Goal: Communication & Community: Connect with others

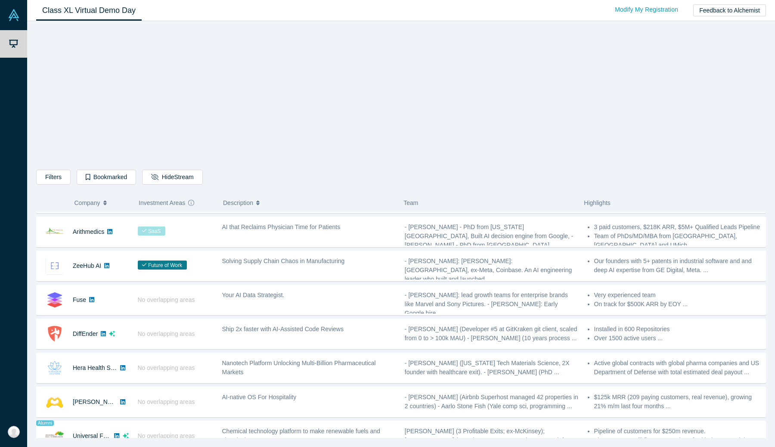
scroll to position [311, 0]
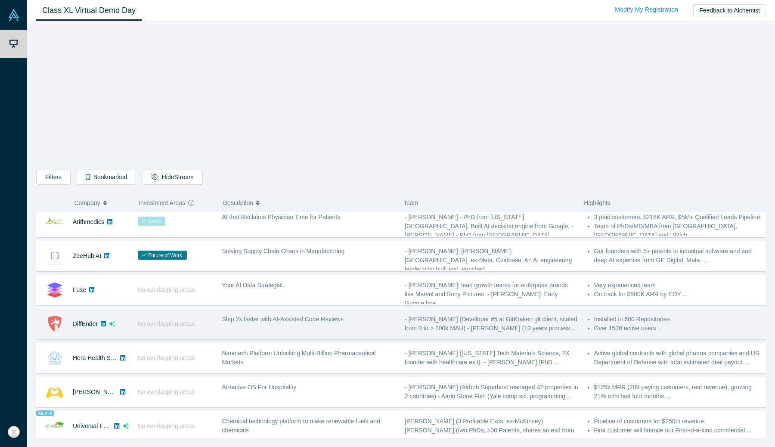
click at [123, 324] on div "DiffEnder" at bounding box center [83, 324] width 92 height 30
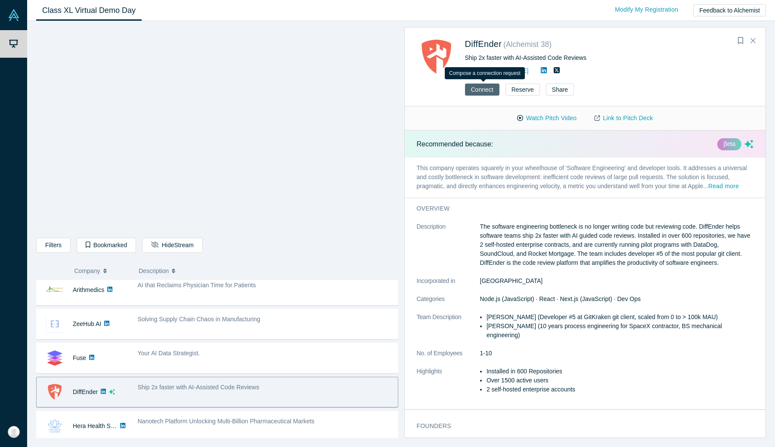
click at [481, 90] on button "Connect" at bounding box center [482, 90] width 34 height 12
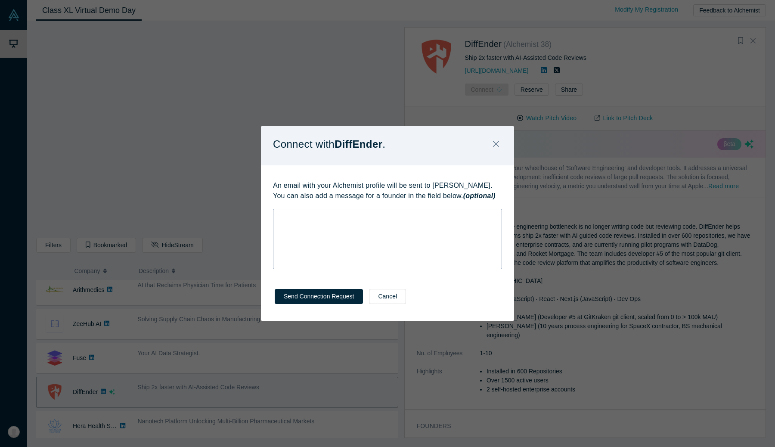
click at [344, 245] on div "rdw-wrapper" at bounding box center [387, 239] width 229 height 60
click at [383, 295] on button "Cancel" at bounding box center [387, 296] width 37 height 15
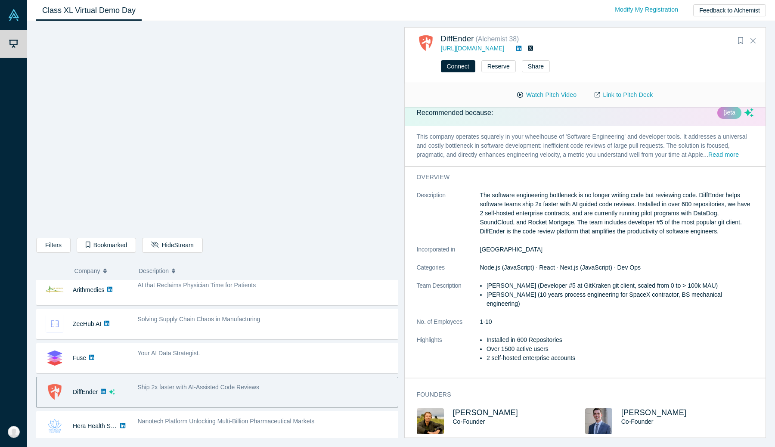
scroll to position [0, 0]
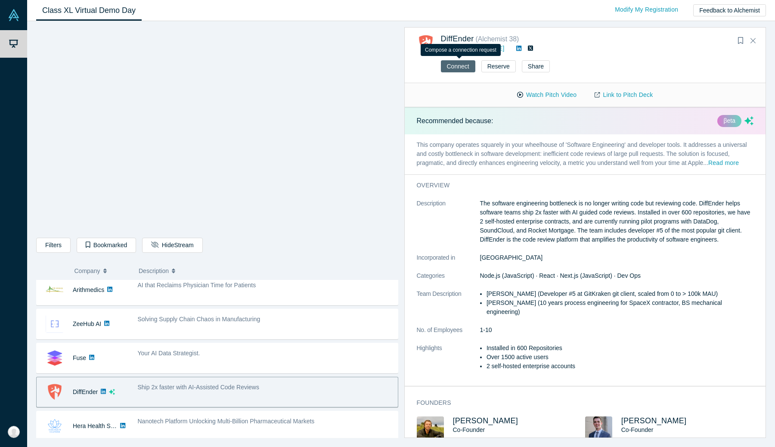
click at [462, 69] on button "Connect" at bounding box center [458, 66] width 34 height 12
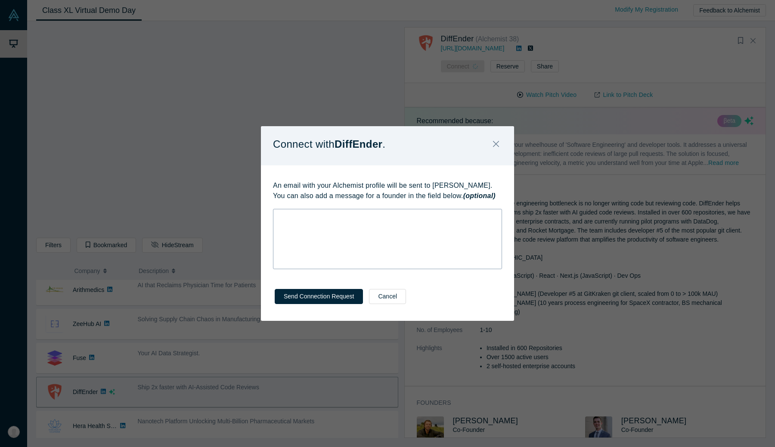
click at [411, 234] on div "rdw-wrapper" at bounding box center [387, 239] width 229 height 60
drag, startPoint x: 328, startPoint y: 217, endPoint x: 493, endPoint y: 217, distance: 164.5
click at [493, 217] on div "Hi [PERSON_NAME] & [PERSON_NAME], I'm a GP at [DOMAIN_NAME]" at bounding box center [387, 216] width 217 height 9
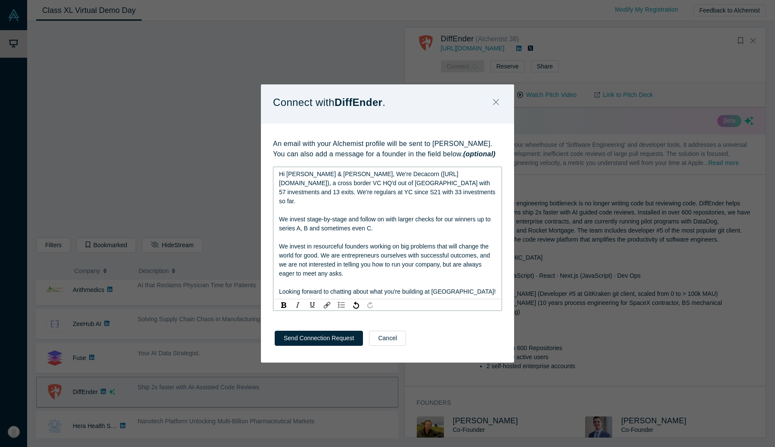
click at [331, 176] on span "Hi [PERSON_NAME] & [PERSON_NAME], We're Decacorn ([URL][DOMAIN_NAME]), a cross …" at bounding box center [388, 187] width 218 height 34
click at [371, 195] on div "Hi [PERSON_NAME] & [PERSON_NAME], we're Decacorn ([URL][DOMAIN_NAME]), a cross …" at bounding box center [387, 188] width 217 height 36
click at [471, 189] on span "Hi [PERSON_NAME] & [PERSON_NAME], we're Decacorn ([URL][DOMAIN_NAME]), a cross …" at bounding box center [388, 187] width 218 height 34
click at [316, 198] on span "Hi [PERSON_NAME] & [PERSON_NAME], we're Decacorn ([URL][DOMAIN_NAME]), a cross …" at bounding box center [385, 187] width 213 height 34
click at [461, 288] on div "Looking forward to chatting about what you're building at [GEOGRAPHIC_DATA]!" at bounding box center [387, 291] width 217 height 9
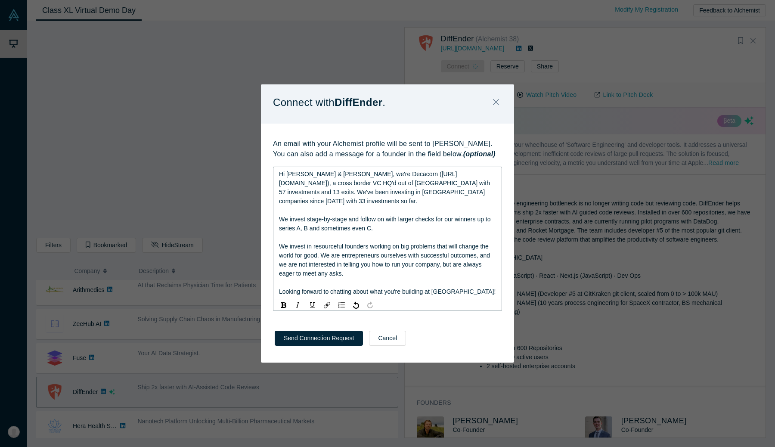
click at [471, 288] on div "Looking forward to chatting about what you're building at [GEOGRAPHIC_DATA]!" at bounding box center [387, 291] width 217 height 9
